Goal: Task Accomplishment & Management: Use online tool/utility

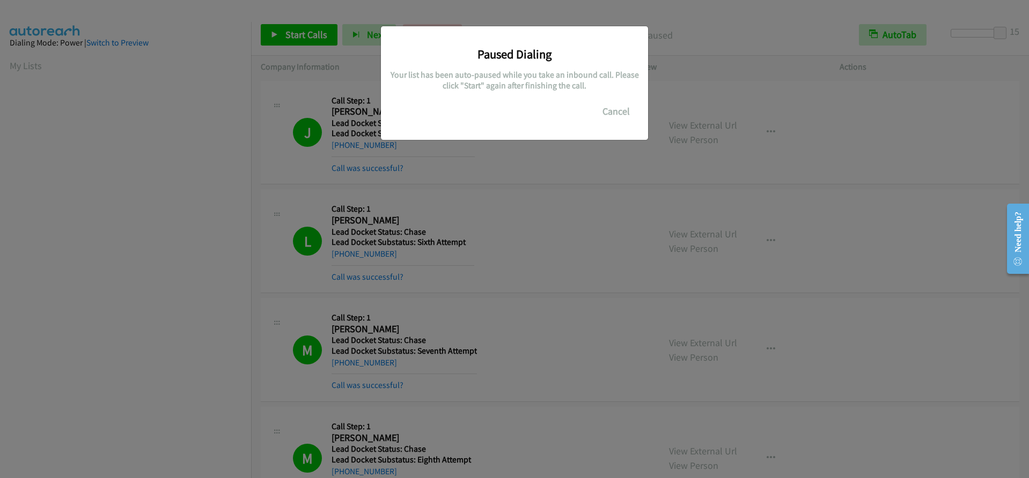
scroll to position [100, 0]
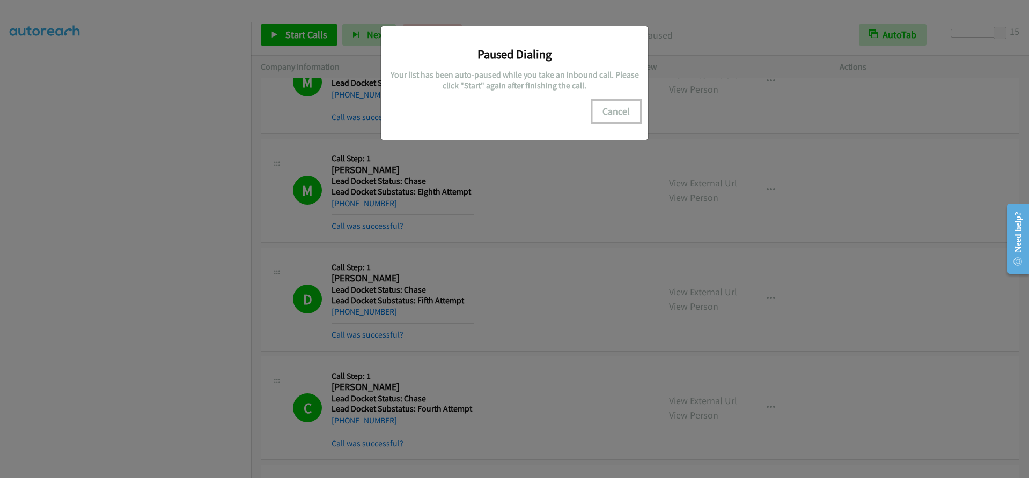
click at [612, 110] on button "Cancel" at bounding box center [616, 111] width 48 height 21
click at [619, 113] on button "Cancel" at bounding box center [616, 111] width 48 height 21
click at [533, 15] on div "Paused Dialing Your list has been auto-paused while you take an inbound call. P…" at bounding box center [514, 244] width 1029 height 469
click at [47, 202] on div "Paused Dialing Your list has been auto-paused while you take an inbound call. P…" at bounding box center [514, 244] width 1029 height 469
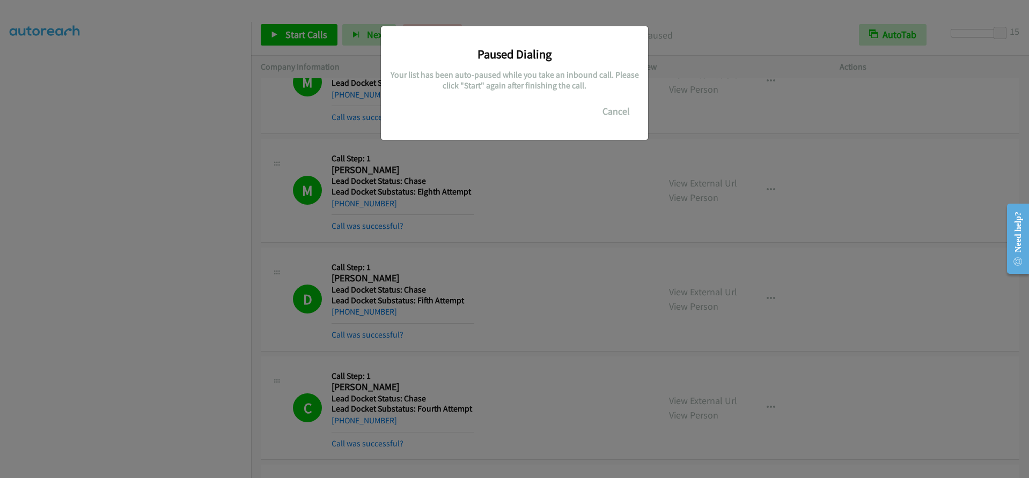
click at [219, 309] on div "Paused Dialing Your list has been auto-paused while you take an inbound call. P…" at bounding box center [514, 244] width 1029 height 469
click at [610, 114] on button "Cancel" at bounding box center [616, 111] width 48 height 21
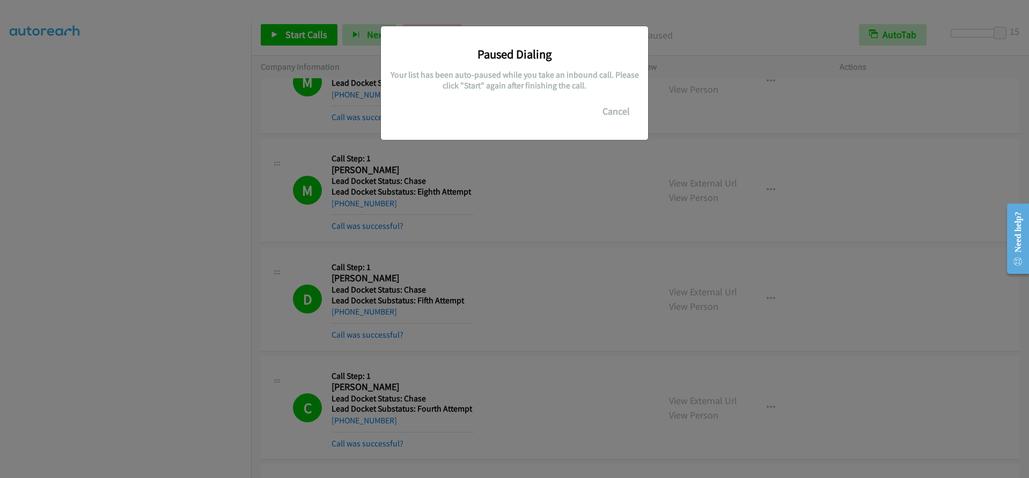
click at [292, 37] on div "Paused Dialing Your list has been auto-paused while you take an inbound call. P…" at bounding box center [514, 244] width 1029 height 469
click at [288, 32] on div "Paused Dialing Your list has been auto-paused while you take an inbound call. P…" at bounding box center [514, 244] width 1029 height 469
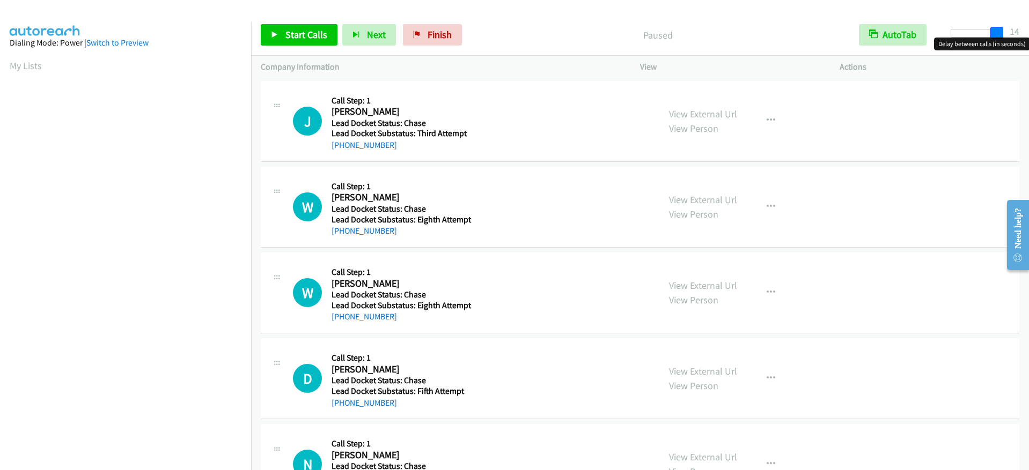
drag, startPoint x: 960, startPoint y: 35, endPoint x: 1005, endPoint y: 34, distance: 45.1
click at [1005, 34] on div at bounding box center [975, 37] width 69 height 17
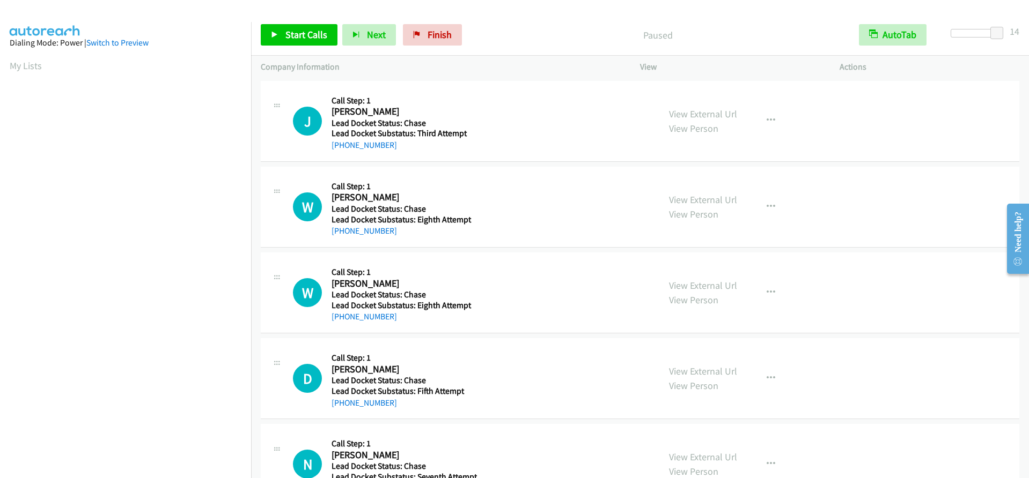
click at [1005, 34] on div at bounding box center [975, 37] width 69 height 17
drag, startPoint x: 997, startPoint y: 34, endPoint x: 1014, endPoint y: 32, distance: 17.3
click at [1014, 32] on div "Start Calls Pause Next Finish Paused AutoTab AutoTab 15" at bounding box center [640, 34] width 778 height 41
click at [302, 36] on span "Start Calls" at bounding box center [306, 34] width 42 height 12
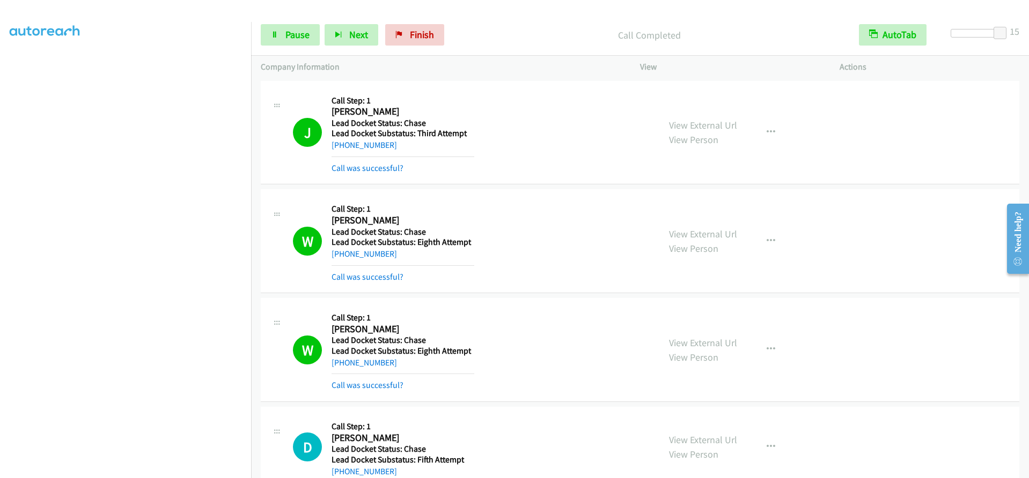
scroll to position [123, 0]
click at [293, 34] on span "Pause" at bounding box center [297, 34] width 24 height 12
